Goal: Task Accomplishment & Management: Use online tool/utility

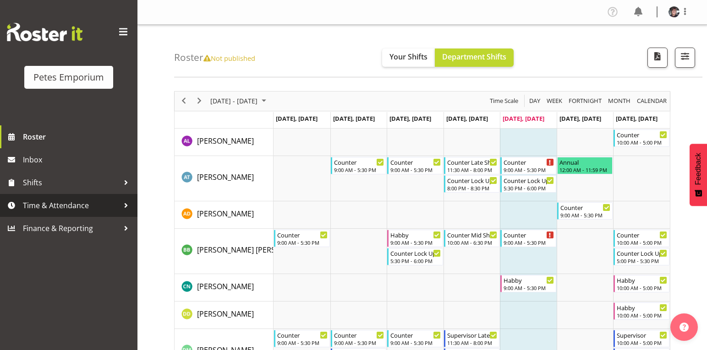
click at [97, 201] on span "Time & Attendance" at bounding box center [71, 206] width 96 height 14
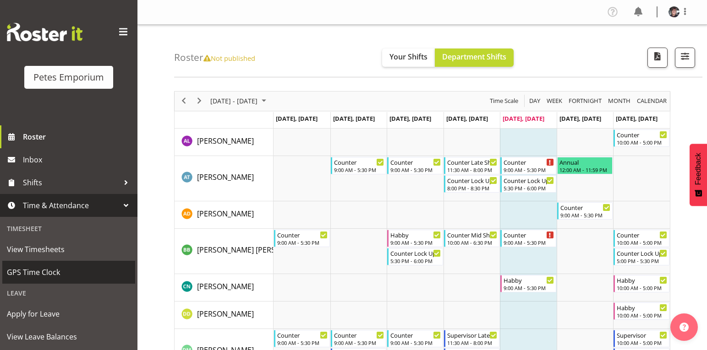
click at [43, 271] on span "GPS Time Clock" at bounding box center [69, 273] width 124 height 14
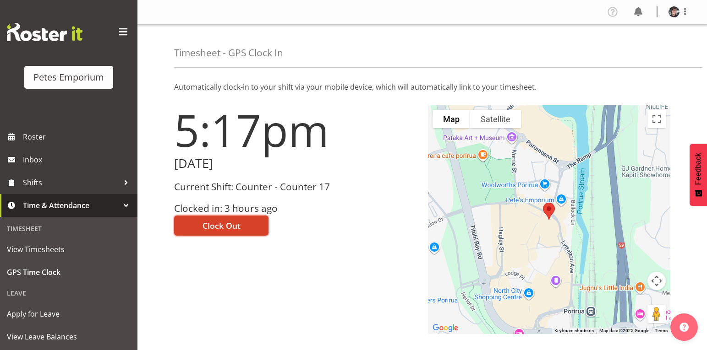
click at [252, 224] on button "Clock Out" at bounding box center [221, 226] width 94 height 20
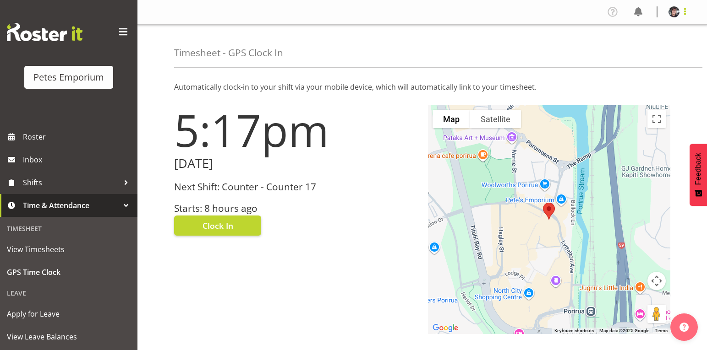
click at [684, 11] on span at bounding box center [684, 11] width 11 height 11
click at [632, 46] on link "Log Out" at bounding box center [646, 48] width 88 height 16
